Goal: Use online tool/utility: Use online tool/utility

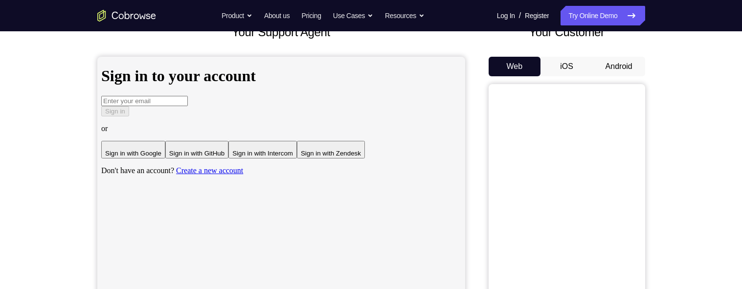
scroll to position [16, 0]
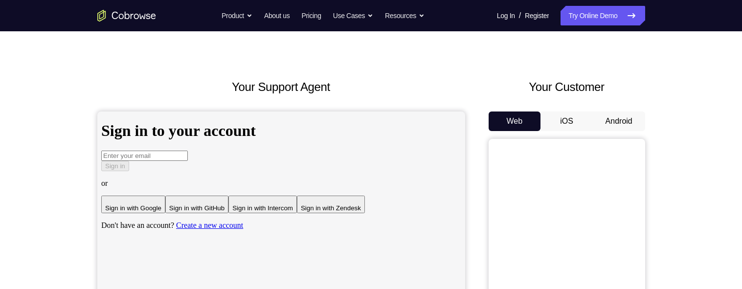
click at [622, 114] on button "Android" at bounding box center [619, 122] width 52 height 20
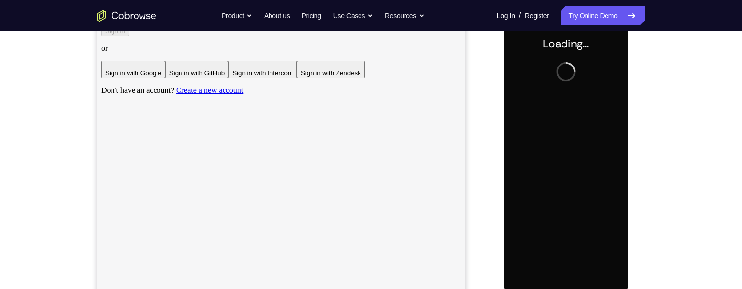
scroll to position [0, 0]
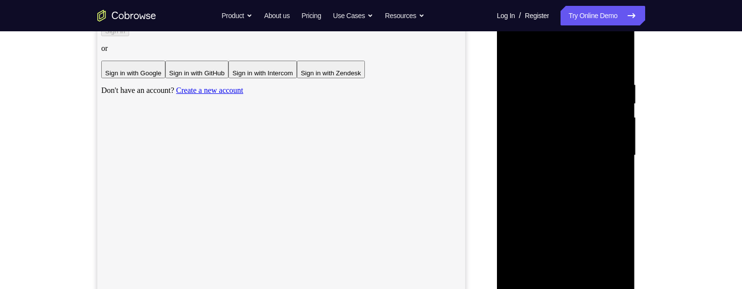
click at [560, 287] on div at bounding box center [565, 156] width 123 height 274
click at [620, 239] on div at bounding box center [565, 156] width 123 height 274
click at [612, 245] on div at bounding box center [565, 156] width 123 height 274
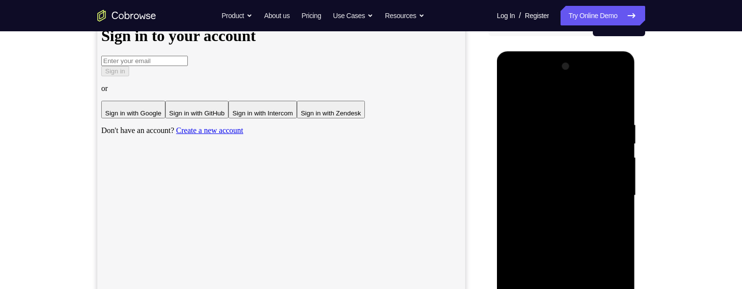
scroll to position [115, 0]
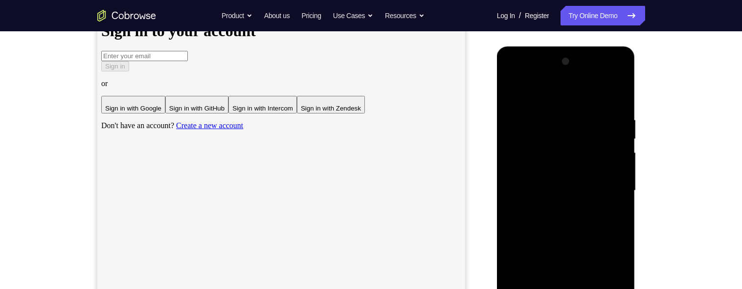
click at [588, 92] on div at bounding box center [565, 191] width 123 height 274
click at [610, 191] on div at bounding box center [565, 191] width 123 height 274
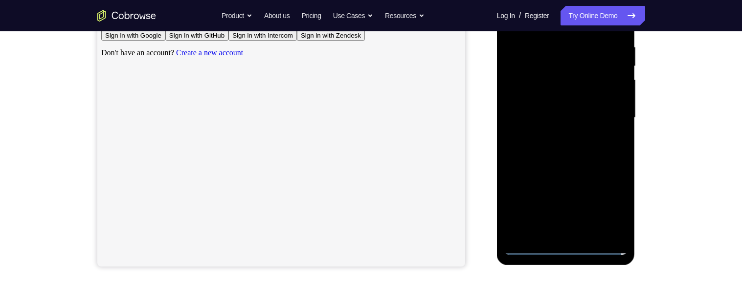
click at [557, 137] on div at bounding box center [565, 118] width 123 height 274
click at [580, 105] on div at bounding box center [565, 117] width 123 height 274
click at [576, 95] on div at bounding box center [565, 117] width 123 height 274
click at [585, 120] on div at bounding box center [565, 117] width 123 height 274
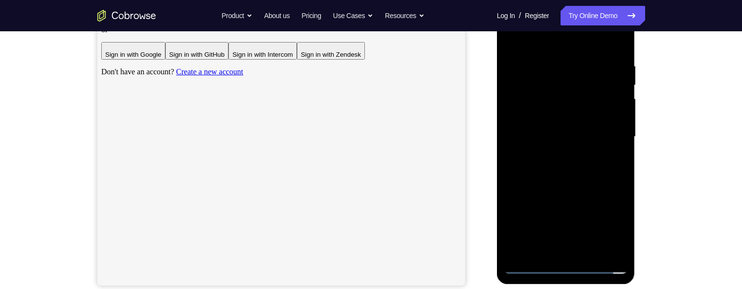
scroll to position [145, 0]
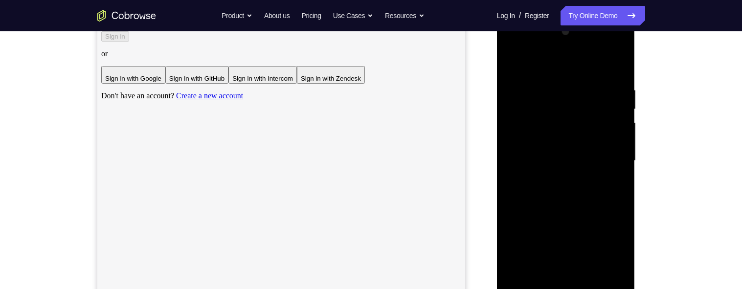
click at [624, 73] on div at bounding box center [565, 161] width 123 height 274
click at [553, 91] on div at bounding box center [565, 163] width 123 height 274
click at [589, 91] on div at bounding box center [565, 163] width 123 height 274
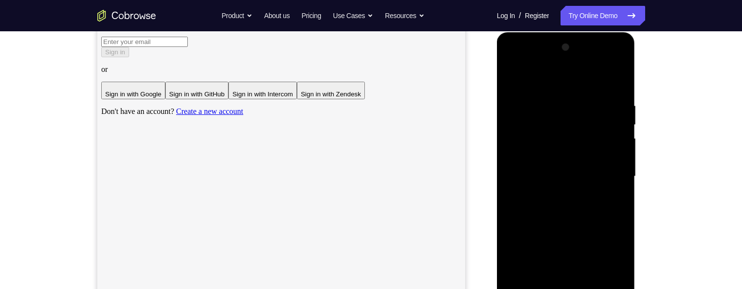
scroll to position [131, 0]
click at [608, 167] on div at bounding box center [565, 176] width 123 height 274
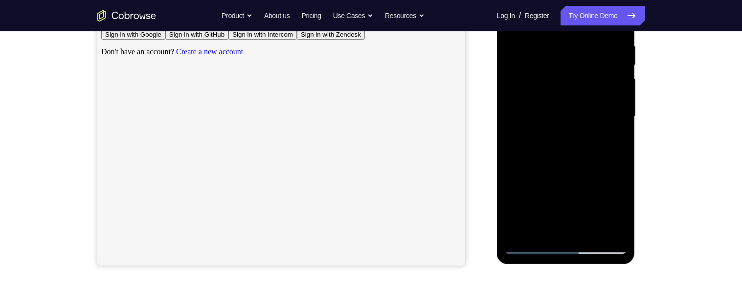
scroll to position [95, 0]
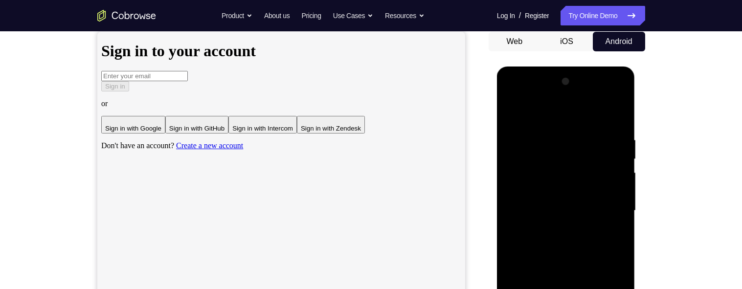
click at [614, 114] on div at bounding box center [565, 211] width 123 height 274
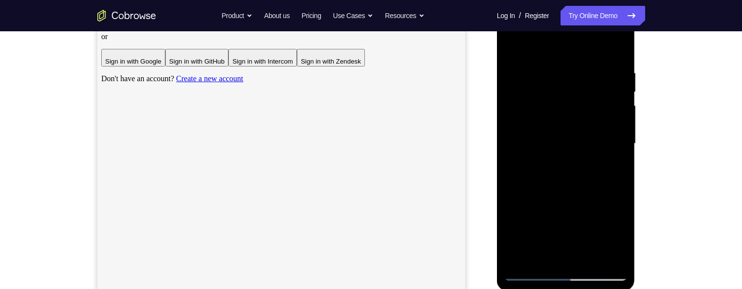
scroll to position [235, 0]
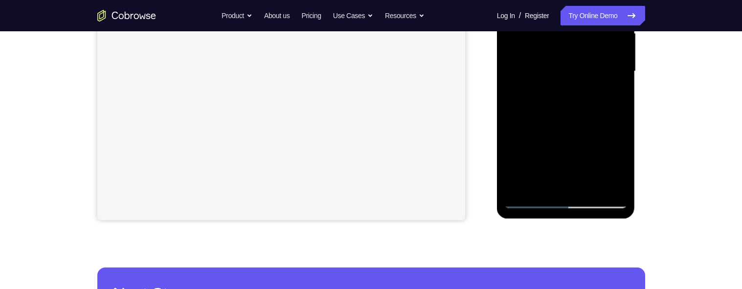
click at [543, 186] on div at bounding box center [565, 71] width 123 height 274
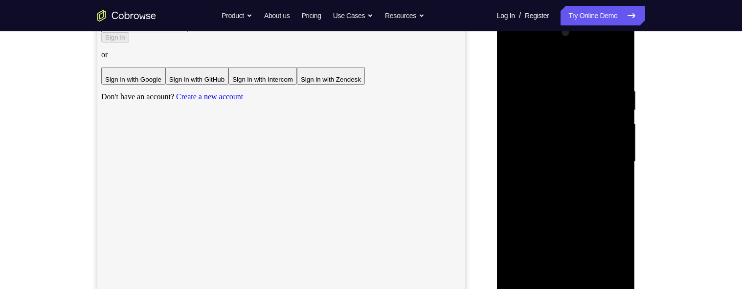
scroll to position [91, 0]
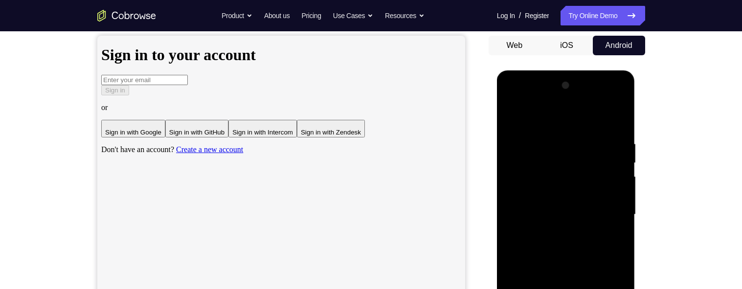
click at [593, 120] on div at bounding box center [565, 215] width 123 height 274
click at [600, 113] on div at bounding box center [565, 215] width 123 height 274
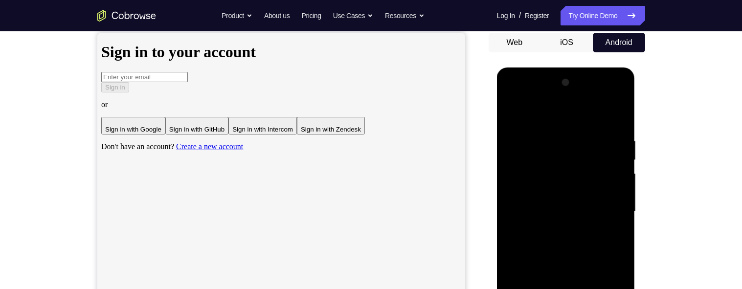
click at [538, 135] on div at bounding box center [565, 212] width 123 height 274
click at [590, 148] on div at bounding box center [565, 212] width 123 height 274
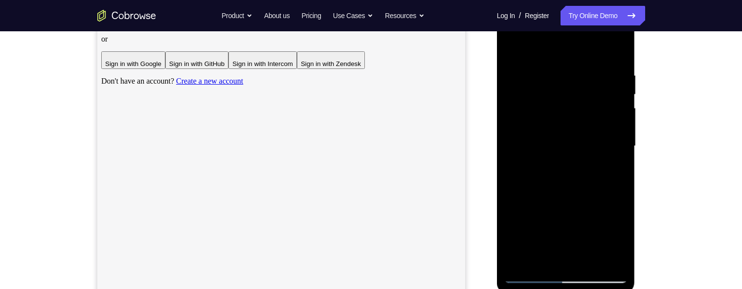
click at [578, 199] on div at bounding box center [565, 146] width 123 height 274
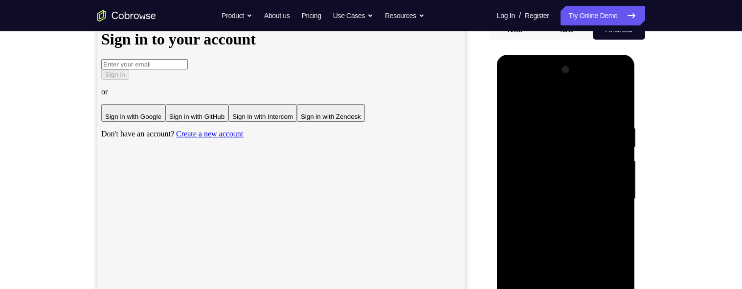
scroll to position [89, 0]
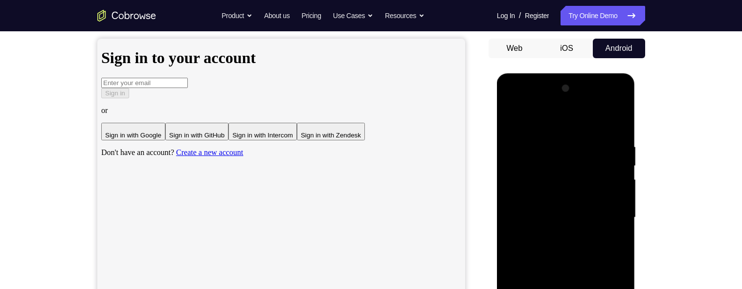
click at [515, 125] on div at bounding box center [565, 218] width 123 height 274
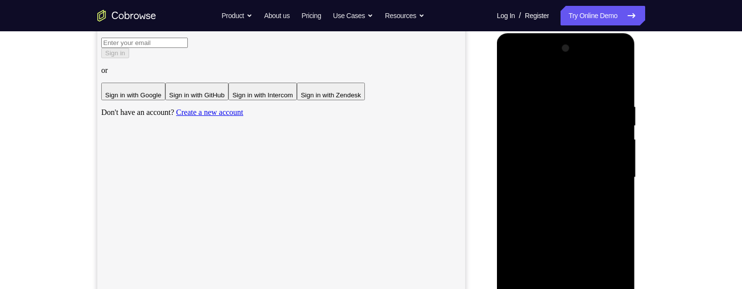
scroll to position [132, 0]
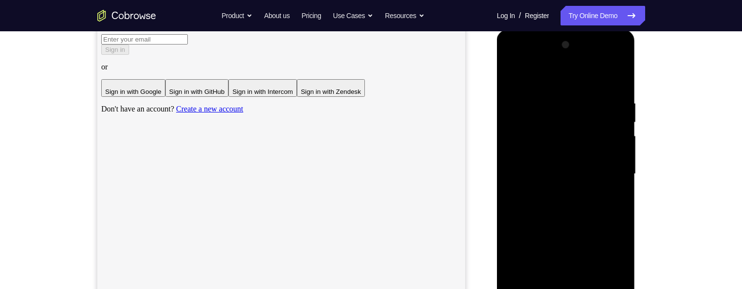
click at [574, 90] on div at bounding box center [565, 174] width 123 height 274
click at [547, 119] on div at bounding box center [565, 174] width 123 height 274
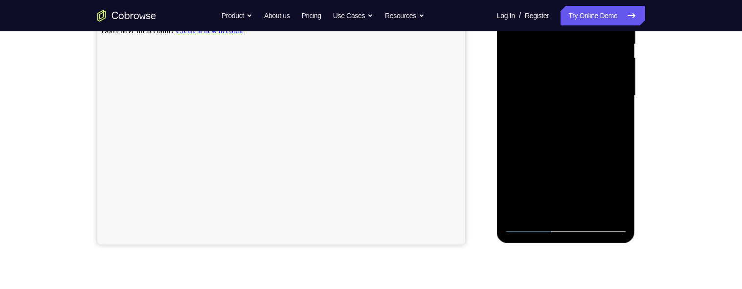
scroll to position [249, 0]
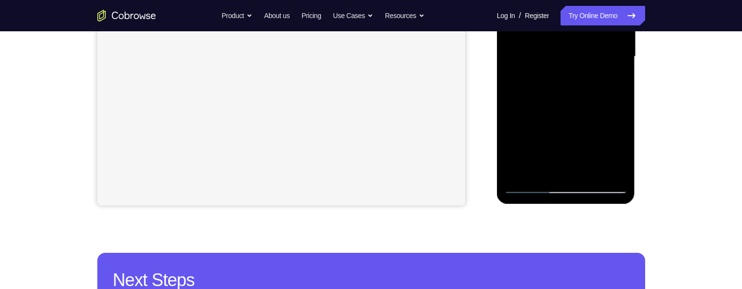
click at [590, 170] on div at bounding box center [565, 57] width 123 height 274
click at [620, 150] on div at bounding box center [565, 57] width 123 height 274
click at [618, 147] on div at bounding box center [565, 57] width 123 height 274
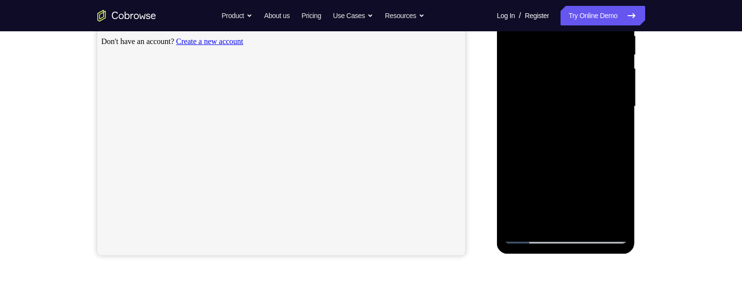
click at [611, 131] on div at bounding box center [565, 107] width 123 height 274
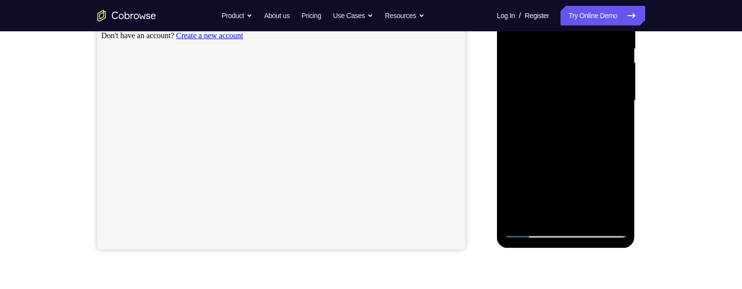
scroll to position [130, 0]
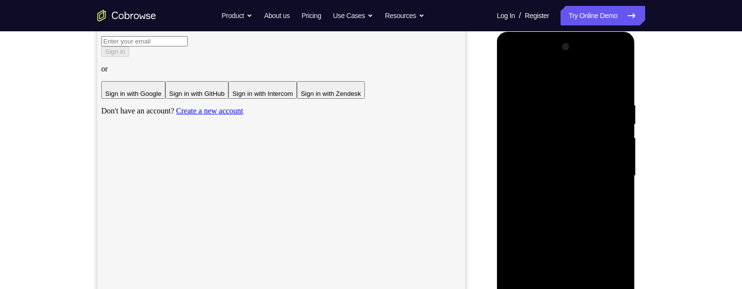
click at [514, 79] on div at bounding box center [565, 176] width 123 height 274
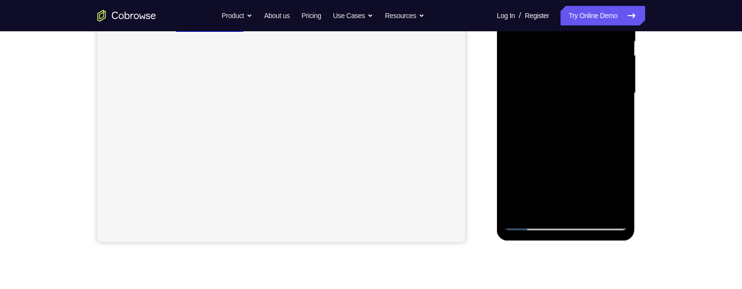
scroll to position [220, 0]
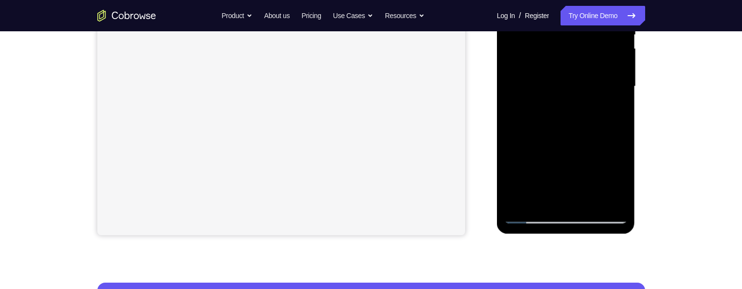
click at [540, 200] on div at bounding box center [565, 87] width 123 height 274
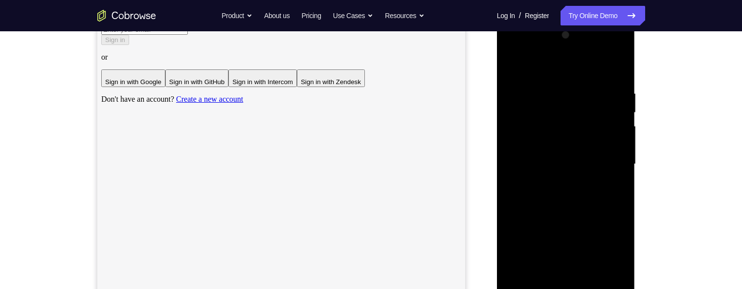
scroll to position [71, 0]
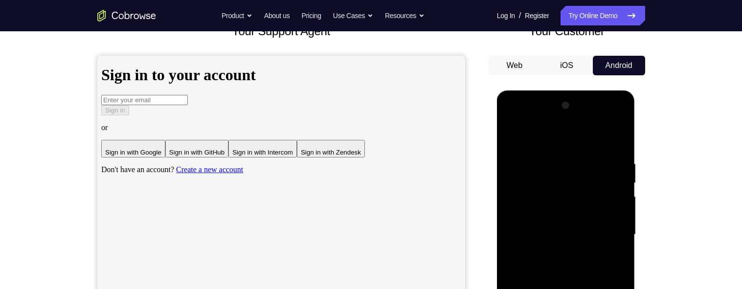
click at [566, 136] on div at bounding box center [565, 235] width 123 height 274
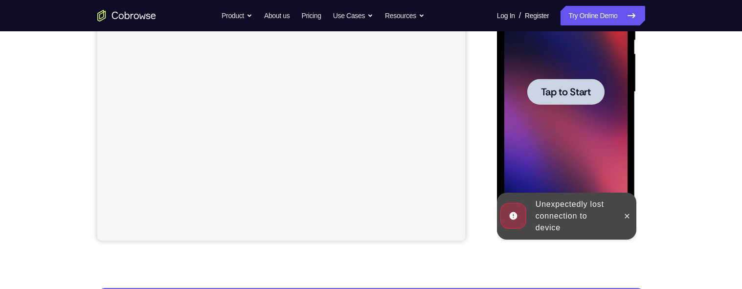
scroll to position [217, 0]
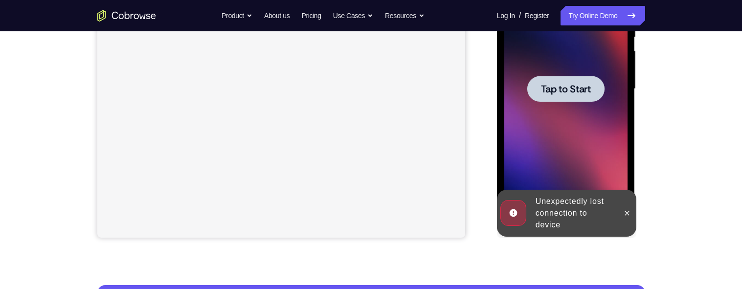
click at [576, 85] on span "Tap to Start" at bounding box center [566, 89] width 50 height 10
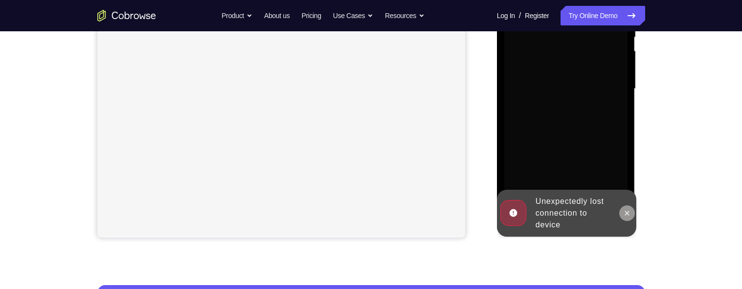
click at [630, 210] on icon at bounding box center [627, 213] width 8 height 8
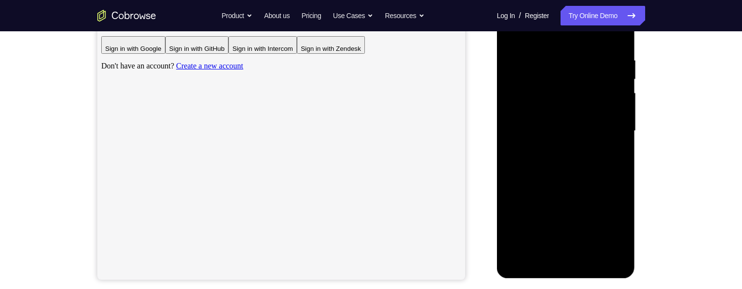
scroll to position [177, 0]
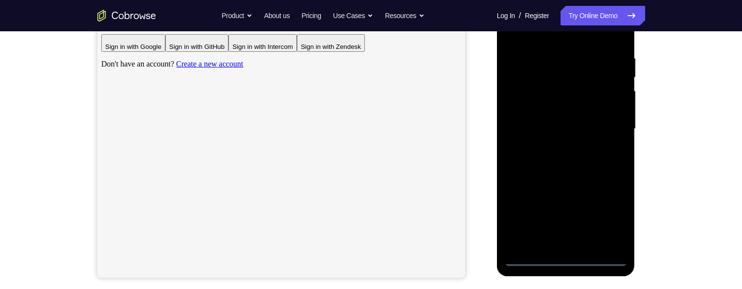
click at [574, 259] on div at bounding box center [565, 129] width 123 height 274
click at [606, 214] on div at bounding box center [565, 129] width 123 height 274
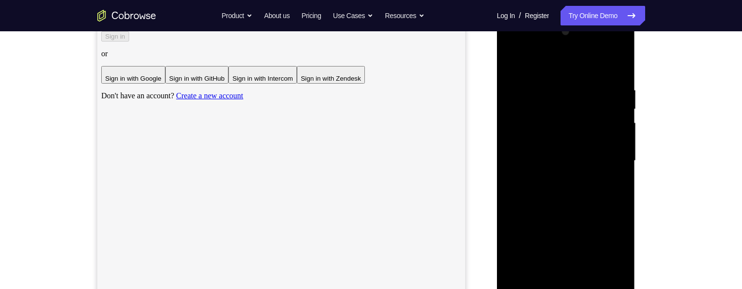
click at [567, 64] on div at bounding box center [565, 161] width 123 height 274
click at [606, 151] on div at bounding box center [565, 161] width 123 height 274
click at [552, 176] on div at bounding box center [565, 161] width 123 height 274
click at [572, 151] on div at bounding box center [565, 161] width 123 height 274
click at [544, 138] on div at bounding box center [565, 161] width 123 height 274
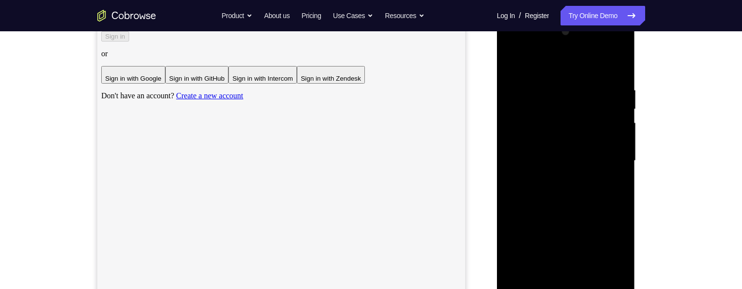
click at [603, 165] on div at bounding box center [565, 161] width 123 height 274
click at [594, 205] on div at bounding box center [565, 161] width 123 height 274
click at [547, 156] on div at bounding box center [565, 161] width 123 height 274
click at [615, 143] on div at bounding box center [565, 161] width 123 height 274
click at [610, 160] on div at bounding box center [565, 161] width 123 height 274
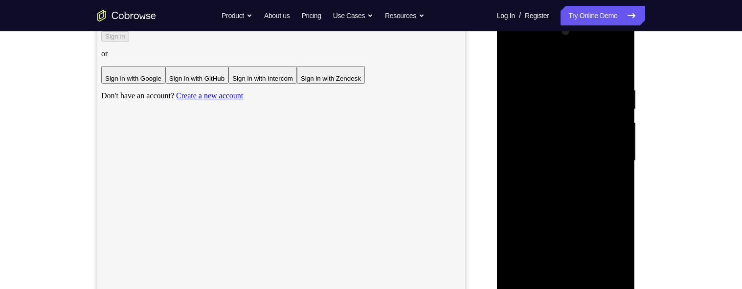
click at [622, 73] on div at bounding box center [565, 161] width 123 height 274
click at [621, 75] on div at bounding box center [565, 161] width 123 height 274
click at [620, 63] on div at bounding box center [565, 161] width 123 height 274
click at [515, 62] on div at bounding box center [565, 161] width 123 height 274
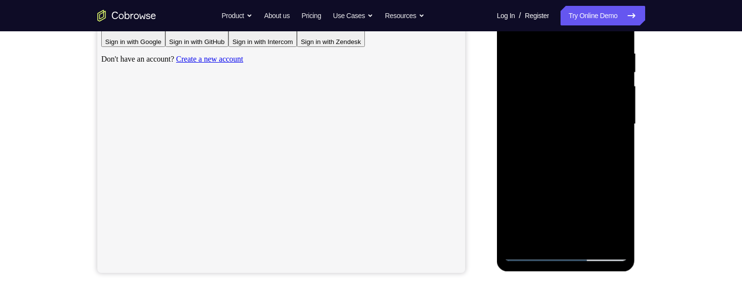
click at [544, 243] on div at bounding box center [565, 124] width 123 height 274
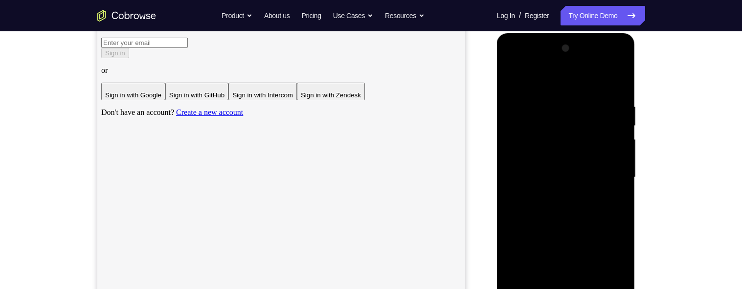
click at [597, 76] on div at bounding box center [565, 178] width 123 height 274
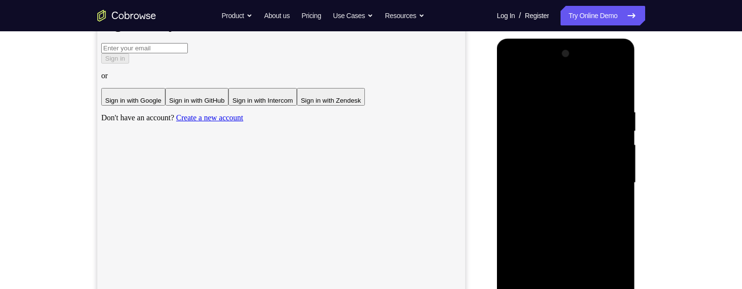
click at [571, 116] on div at bounding box center [565, 183] width 123 height 274
click at [556, 114] on div at bounding box center [565, 183] width 123 height 274
click at [517, 80] on div at bounding box center [565, 183] width 123 height 274
click at [542, 120] on div at bounding box center [565, 183] width 123 height 274
click at [513, 85] on div at bounding box center [565, 183] width 123 height 274
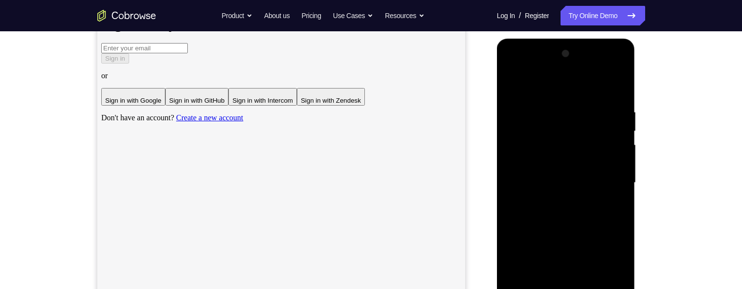
click at [601, 85] on div at bounding box center [565, 183] width 123 height 274
click at [571, 149] on div at bounding box center [565, 183] width 123 height 274
click at [554, 115] on div at bounding box center [565, 183] width 123 height 274
click at [511, 89] on div at bounding box center [565, 183] width 123 height 274
click at [602, 84] on div at bounding box center [565, 183] width 123 height 274
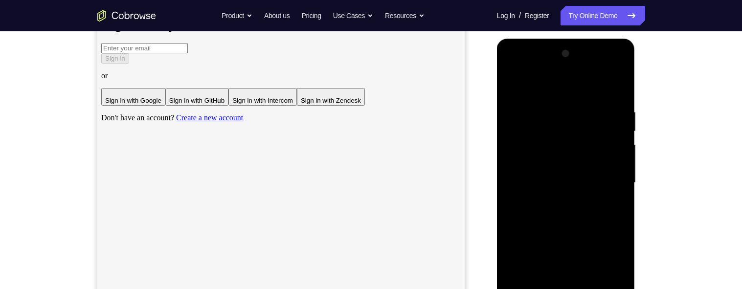
click at [580, 141] on div at bounding box center [565, 183] width 123 height 274
click at [553, 100] on div at bounding box center [565, 183] width 123 height 274
click at [512, 89] on div at bounding box center [565, 183] width 123 height 274
click at [582, 196] on div at bounding box center [565, 183] width 123 height 274
click at [583, 191] on div at bounding box center [565, 183] width 123 height 274
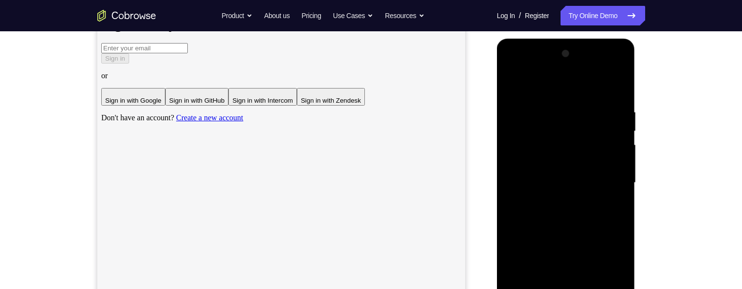
click at [531, 189] on div at bounding box center [565, 183] width 123 height 274
click at [533, 189] on div at bounding box center [565, 183] width 123 height 274
click at [578, 185] on div at bounding box center [565, 183] width 123 height 274
click at [534, 179] on div at bounding box center [565, 183] width 123 height 274
click at [510, 82] on div at bounding box center [565, 183] width 123 height 274
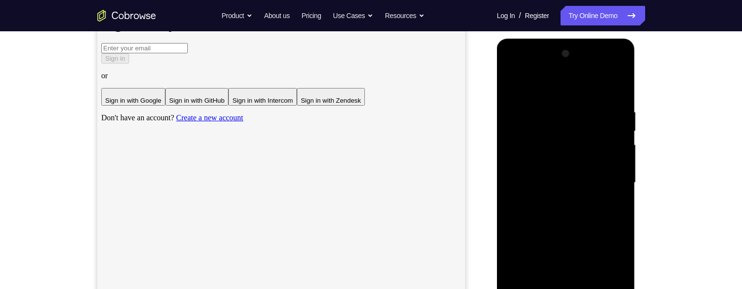
click at [515, 84] on div at bounding box center [565, 183] width 123 height 274
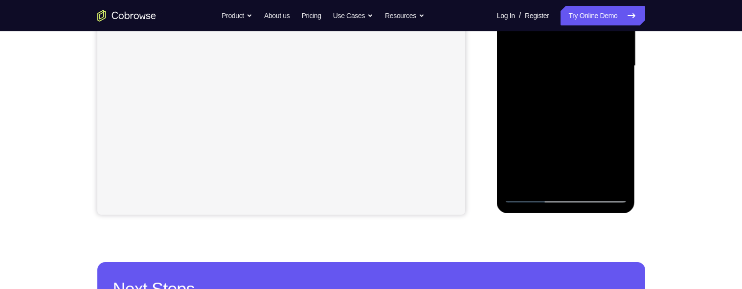
click at [537, 189] on div at bounding box center [565, 66] width 123 height 274
click at [534, 193] on div at bounding box center [565, 66] width 123 height 274
click at [522, 187] on div at bounding box center [565, 66] width 123 height 274
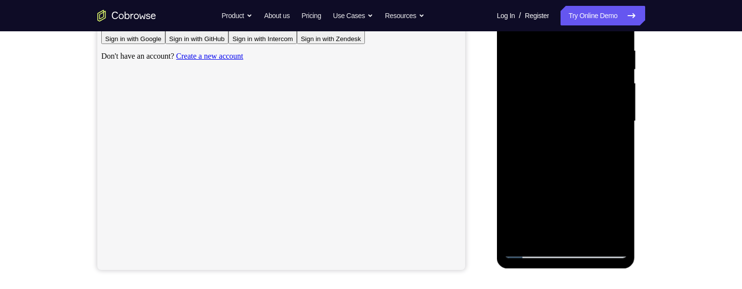
scroll to position [184, 0]
click at [622, 224] on div at bounding box center [565, 122] width 123 height 274
click at [620, 153] on div at bounding box center [565, 122] width 123 height 274
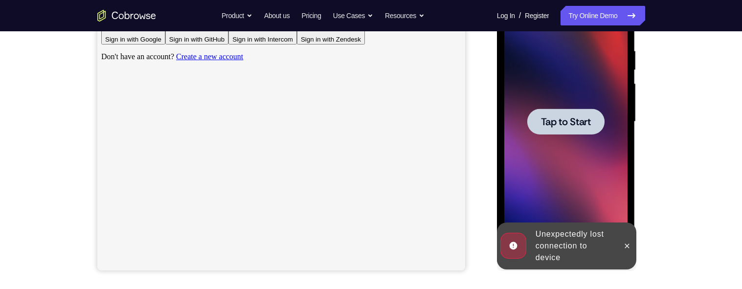
scroll to position [134, 0]
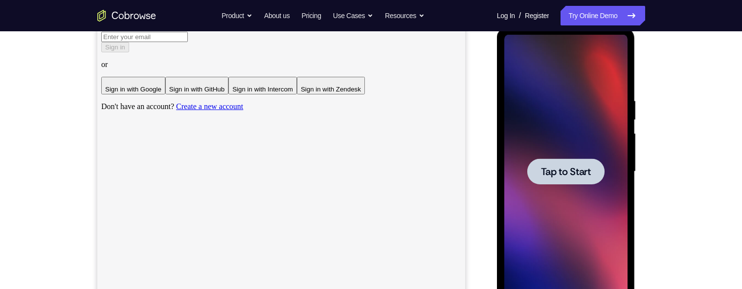
click at [550, 173] on span "Tap to Start" at bounding box center [566, 172] width 50 height 10
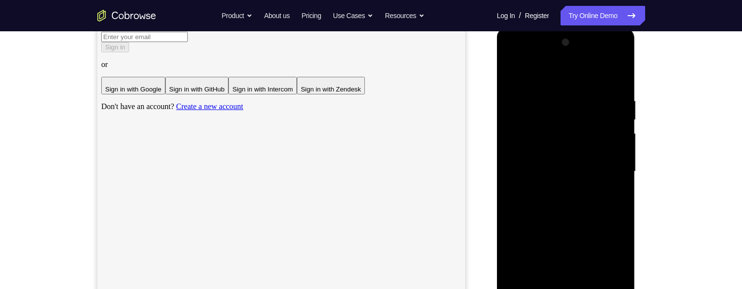
scroll to position [176, 0]
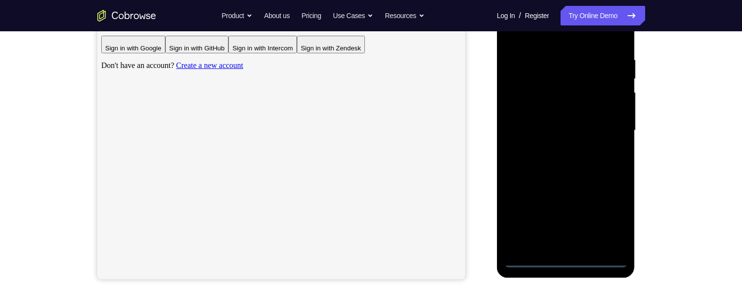
click at [566, 260] on div at bounding box center [565, 131] width 123 height 274
click at [610, 217] on div at bounding box center [565, 131] width 123 height 274
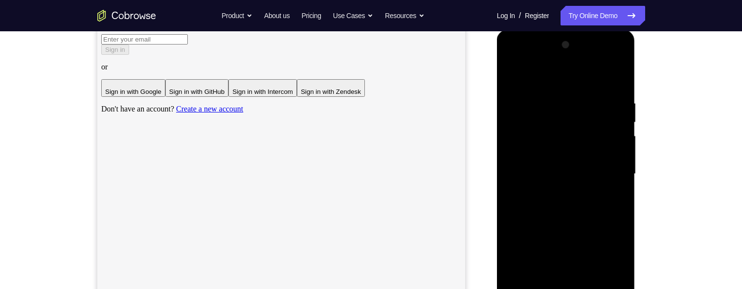
click at [544, 75] on div at bounding box center [565, 174] width 123 height 274
click at [605, 168] on div at bounding box center [565, 174] width 123 height 274
click at [554, 192] on div at bounding box center [565, 174] width 123 height 274
click at [557, 163] on div at bounding box center [565, 174] width 123 height 274
click at [577, 153] on div at bounding box center [565, 174] width 123 height 274
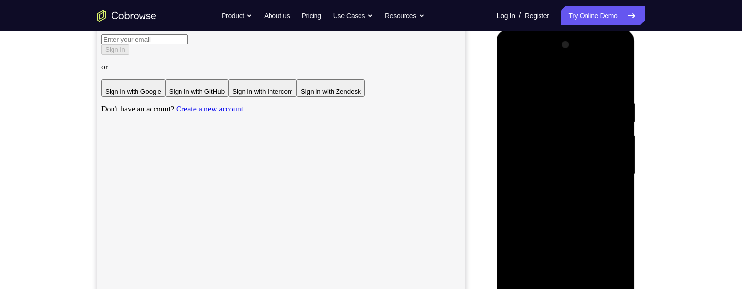
click at [606, 172] on div at bounding box center [565, 174] width 123 height 274
click at [574, 202] on div at bounding box center [565, 174] width 123 height 274
click at [617, 182] on div at bounding box center [565, 174] width 123 height 274
click at [547, 154] on div at bounding box center [565, 174] width 123 height 274
click at [599, 180] on div at bounding box center [565, 174] width 123 height 274
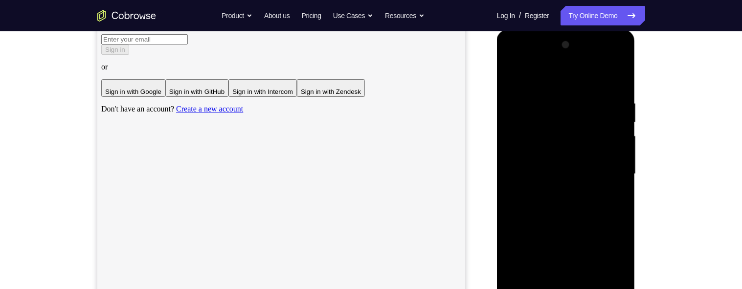
click at [622, 91] on div at bounding box center [565, 174] width 123 height 274
click at [625, 166] on div at bounding box center [565, 174] width 123 height 274
click at [622, 168] on div at bounding box center [565, 174] width 123 height 274
click at [626, 168] on div at bounding box center [565, 174] width 123 height 274
click at [513, 172] on div at bounding box center [565, 174] width 123 height 274
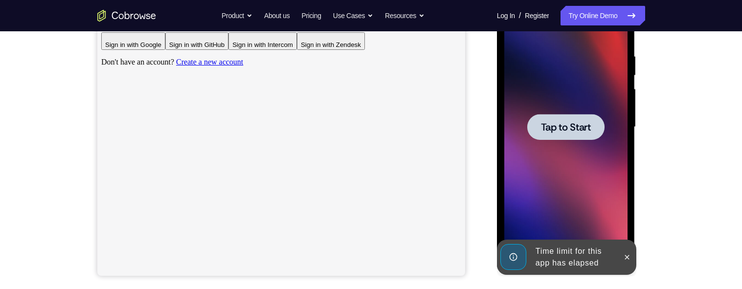
scroll to position [226, 0]
